Goal: Contribute content

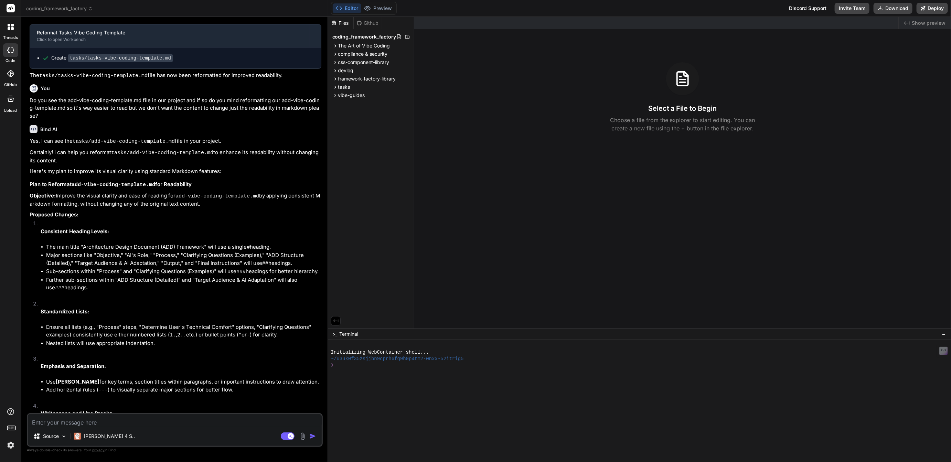
scroll to position [932, 0]
click at [369, 48] on span "The Art of Vibe Coding" at bounding box center [364, 45] width 52 height 7
click at [354, 125] on span "vibe-guides" at bounding box center [351, 125] width 27 height 7
click at [357, 110] on span "framework-factory-library" at bounding box center [367, 109] width 58 height 7
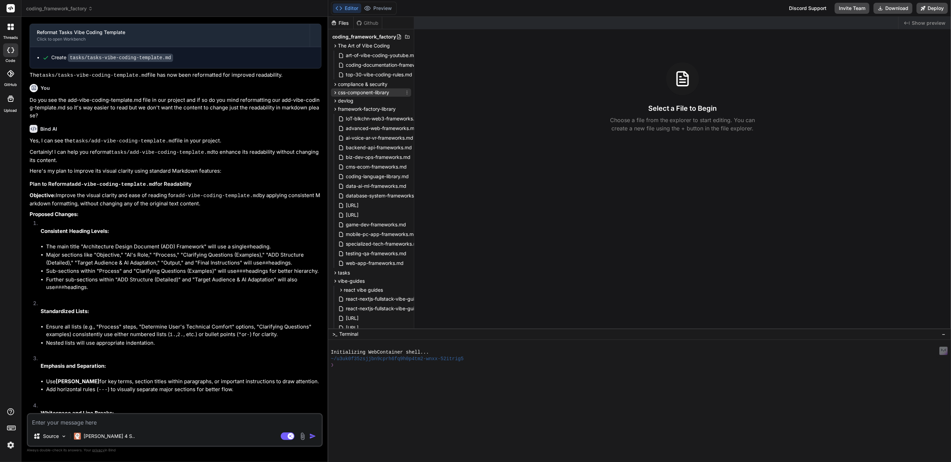
click at [357, 94] on span "css-component-library" at bounding box center [363, 92] width 51 height 7
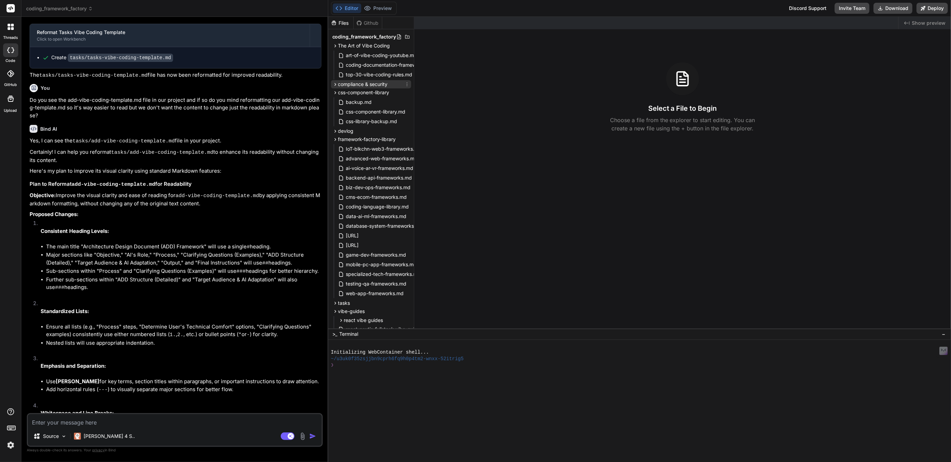
click at [357, 84] on span "compliance & security" at bounding box center [363, 84] width 50 height 7
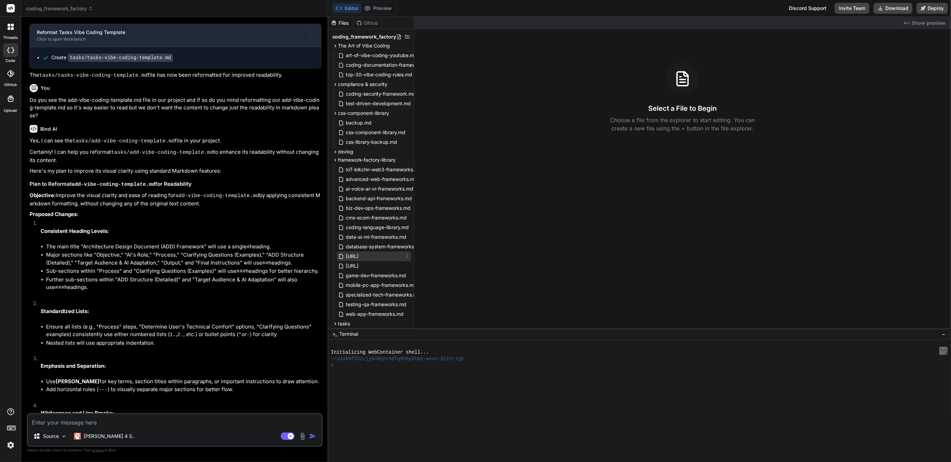
click at [360, 256] on span "[URL]" at bounding box center [353, 256] width 14 height 8
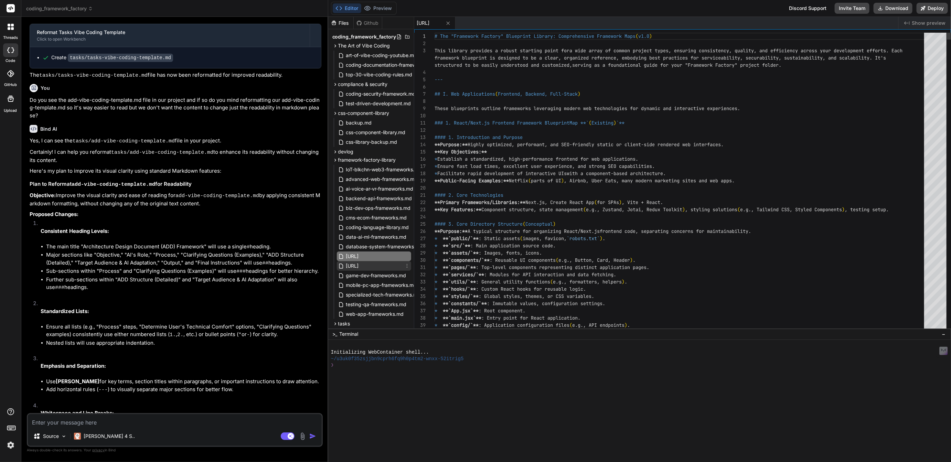
type textarea "x"
click at [360, 263] on span "[URL]" at bounding box center [353, 266] width 14 height 8
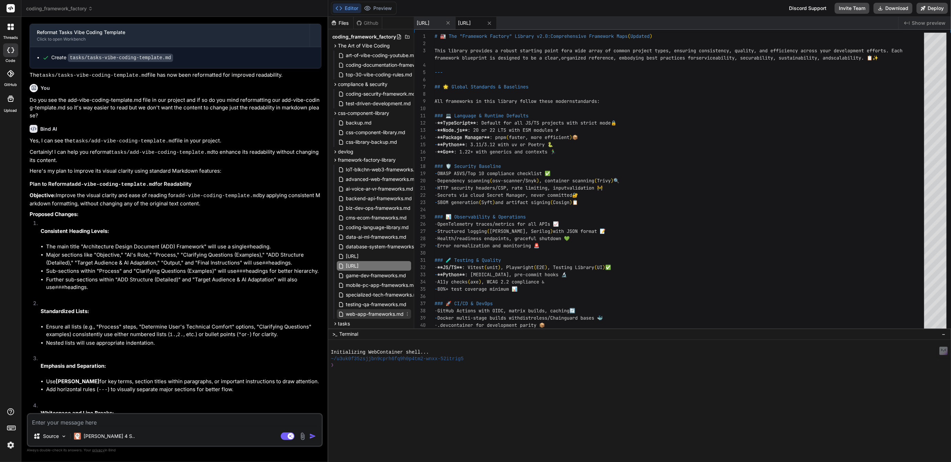
click at [367, 312] on span "web-app-frameworks.md" at bounding box center [375, 314] width 59 height 8
click at [371, 133] on span "css-component-library.md" at bounding box center [376, 132] width 61 height 8
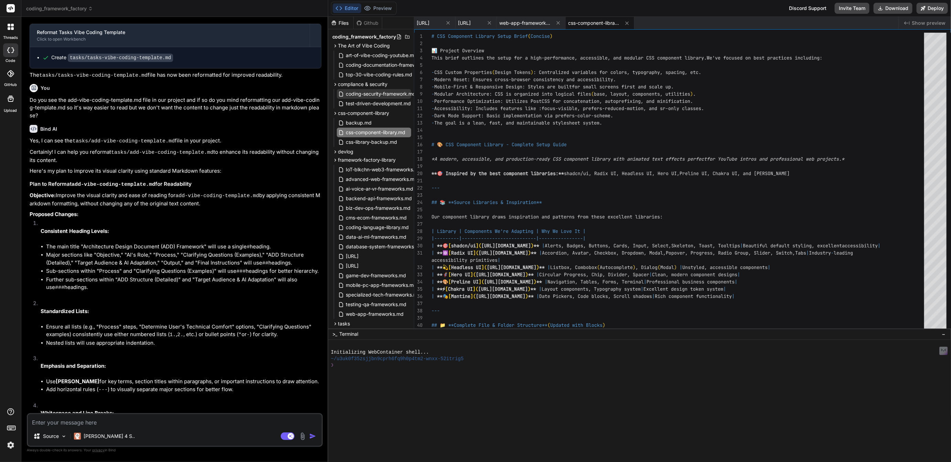
click at [370, 92] on span "coding-security-framework.md" at bounding box center [381, 94] width 71 height 8
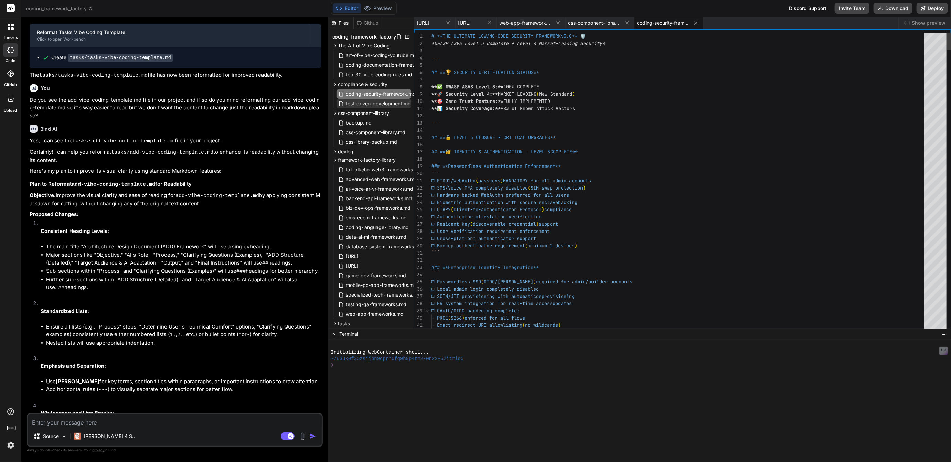
click at [368, 101] on span "test-driven-development.md" at bounding box center [379, 103] width 66 height 8
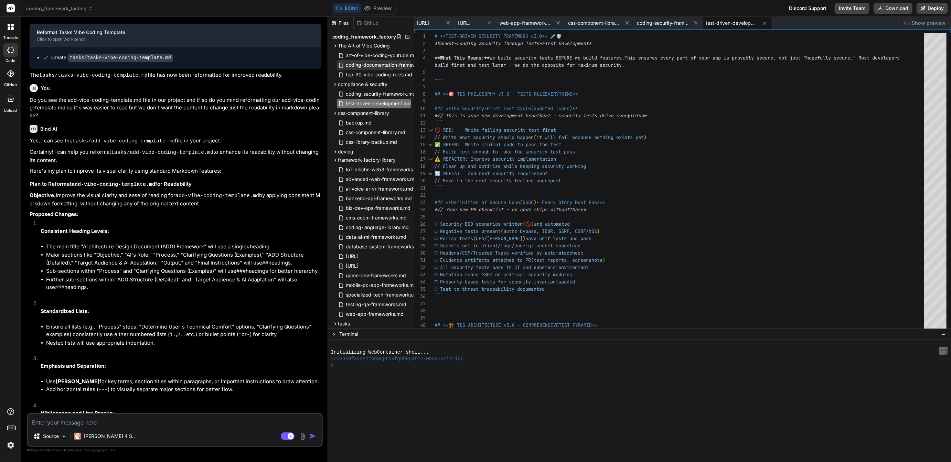
click at [368, 63] on span "coding-documentation-framework.md" at bounding box center [389, 65] width 87 height 8
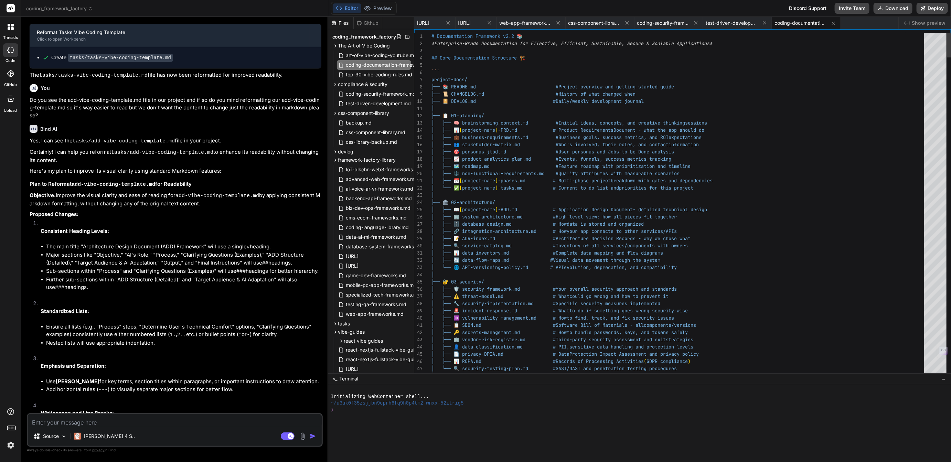
drag, startPoint x: 454, startPoint y: 329, endPoint x: 471, endPoint y: 430, distance: 102.3
click at [551, 24] on span "web-app-frameworks.md" at bounding box center [526, 23] width 52 height 7
type textarea "**Happy Building!** 🚀✨"
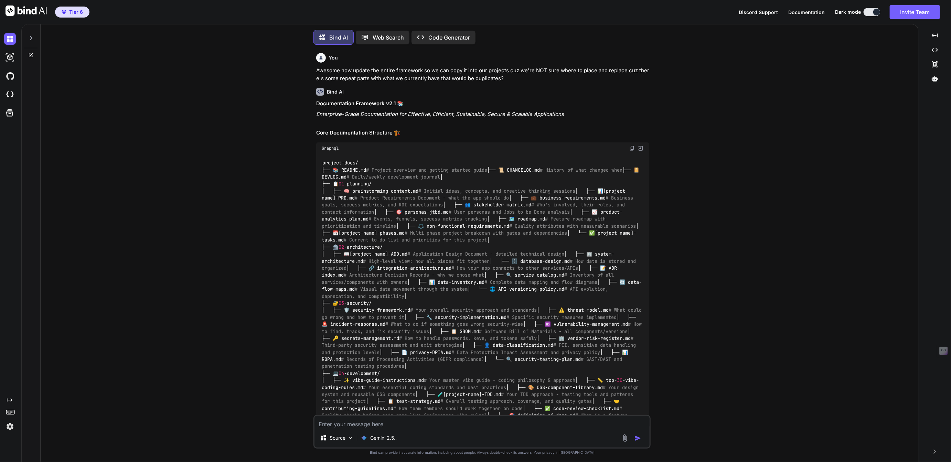
type textarea "x"
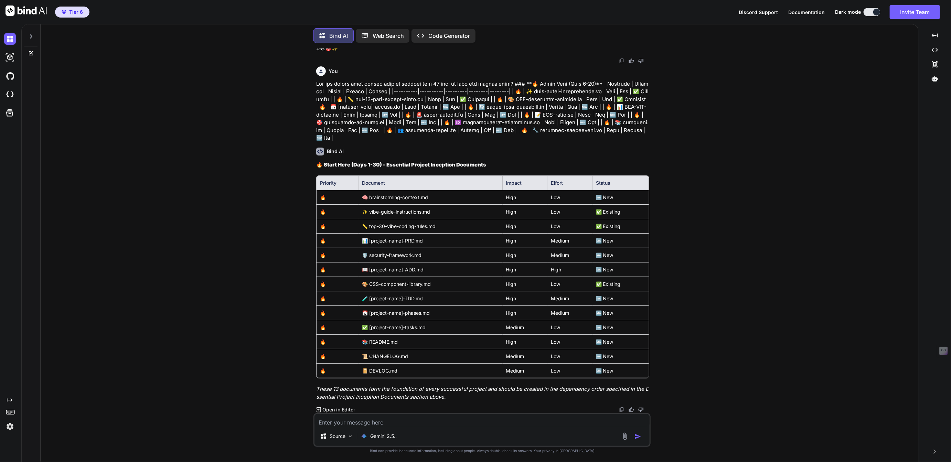
scroll to position [10413, 0]
click at [35, 31] on div at bounding box center [30, 35] width 13 height 24
